Goal: Transaction & Acquisition: Purchase product/service

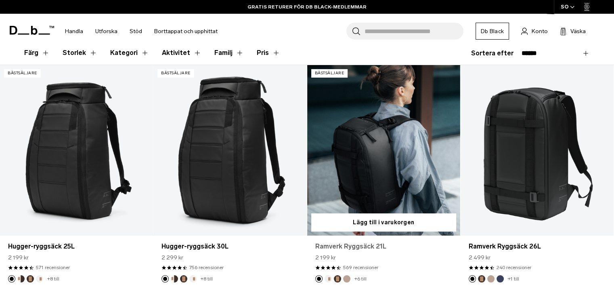
scroll to position [151, 0]
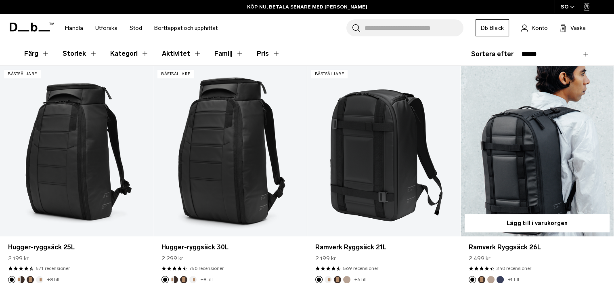
click at [511, 185] on link "Ramverk Ryggsäck 26L" at bounding box center [537, 151] width 153 height 170
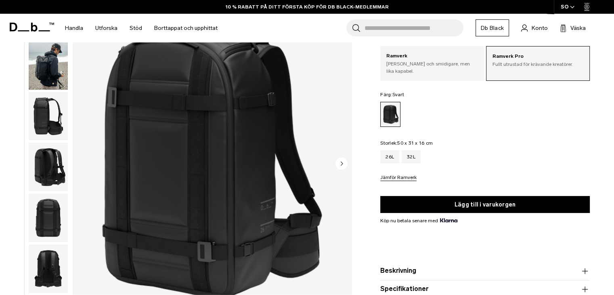
scroll to position [65, 0]
click at [39, 68] on img "button" at bounding box center [48, 65] width 39 height 48
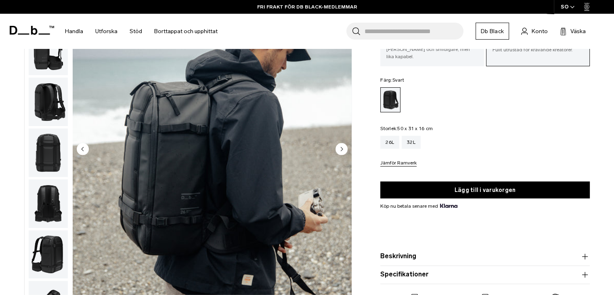
scroll to position [79, 0]
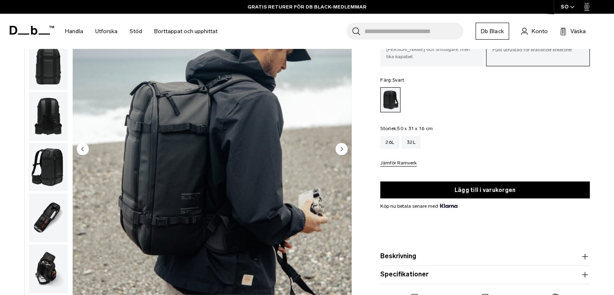
click at [47, 229] on img "button" at bounding box center [48, 217] width 39 height 48
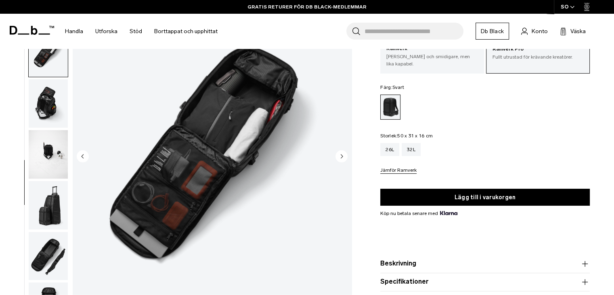
scroll to position [72, 0]
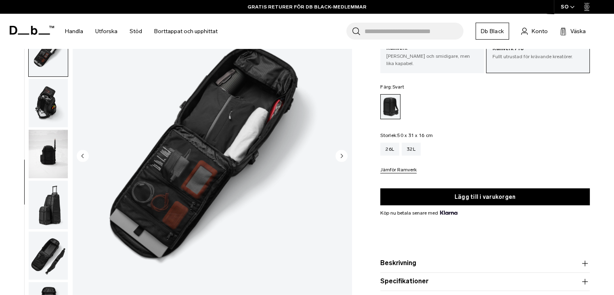
click at [44, 148] on img "button" at bounding box center [48, 154] width 39 height 48
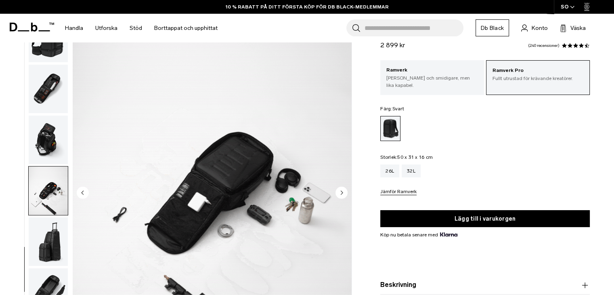
scroll to position [35, 0]
